Goal: Check status: Check status

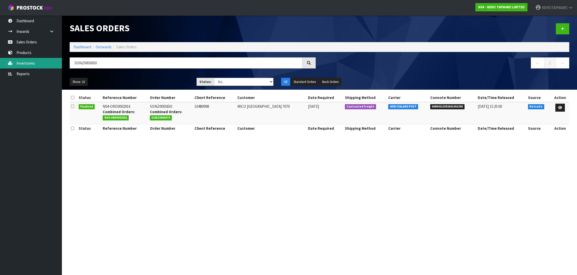
click at [29, 63] on link "Inventories" at bounding box center [31, 63] width 62 height 11
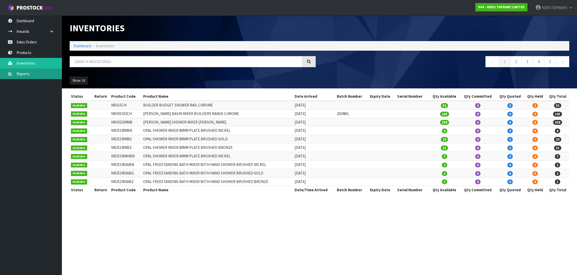
click at [33, 74] on link "Reports" at bounding box center [31, 73] width 62 height 11
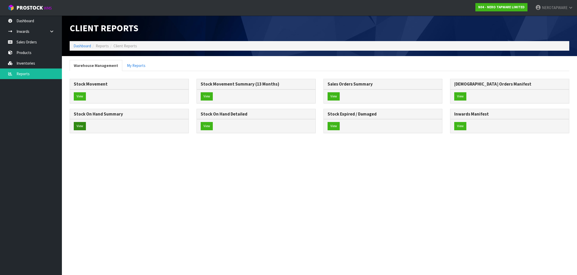
click at [83, 124] on button "View" at bounding box center [80, 126] width 12 height 8
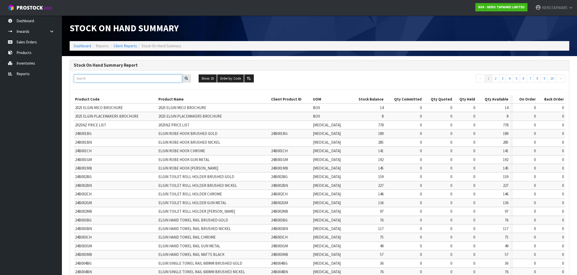
click at [112, 80] on input "text" at bounding box center [128, 78] width 108 height 8
paste input "shower Divertor dummies"
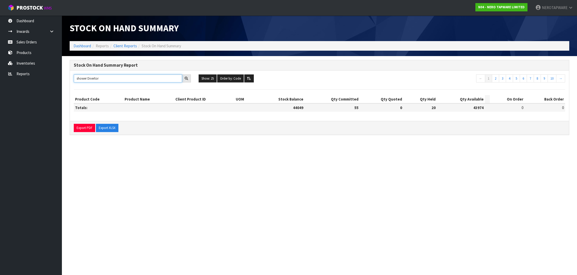
type input "shower Divertor"
drag, startPoint x: 155, startPoint y: 77, endPoint x: 79, endPoint y: 72, distance: 76.0
click at [79, 72] on div "shower Divertor Show: 25 5 10 25 50 100 ALL Order by: Code Code Total Available…" at bounding box center [319, 95] width 499 height 51
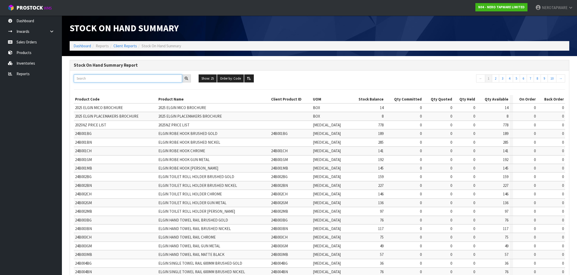
paste input "NR301301CH"
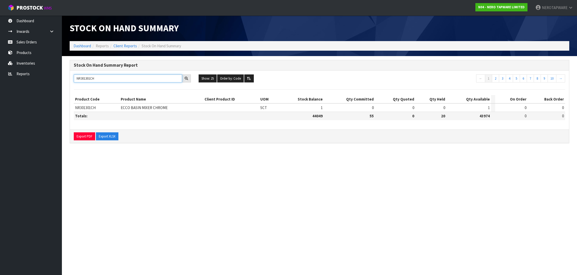
click at [93, 79] on input "NR301301CH" at bounding box center [128, 78] width 108 height 8
paste input "232105F"
type input "NR232105FCH"
